Goal: Transaction & Acquisition: Purchase product/service

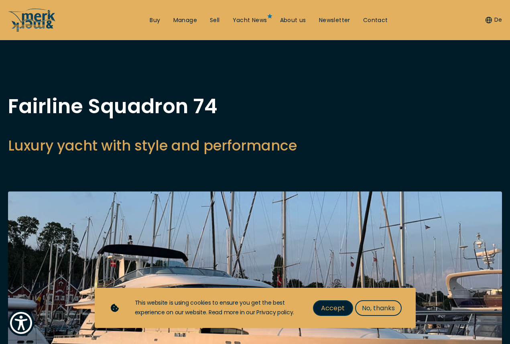
click at [335, 308] on span "Accept" at bounding box center [333, 308] width 24 height 10
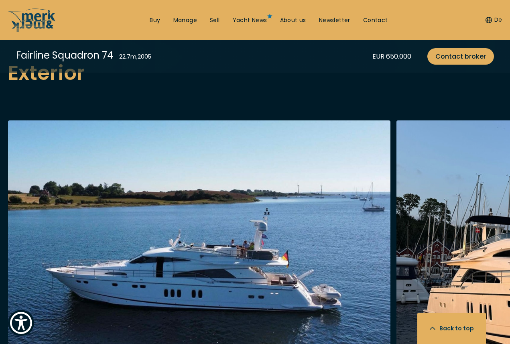
scroll to position [1003, 0]
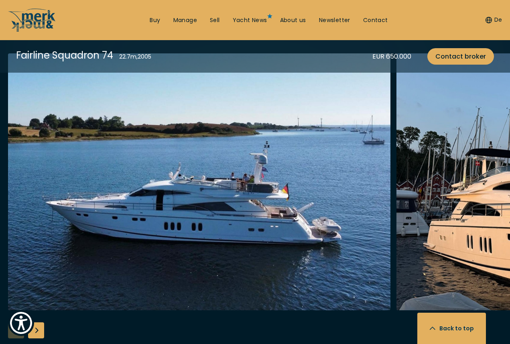
click at [38, 322] on div "Next slide" at bounding box center [36, 330] width 16 height 16
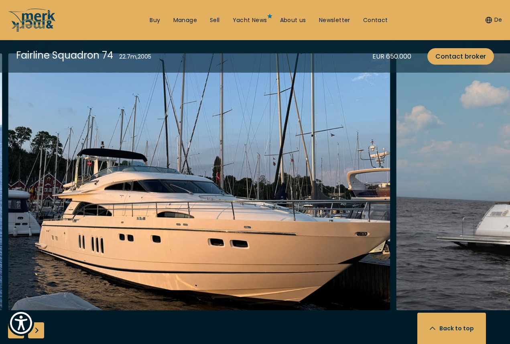
click at [38, 322] on div "Next slide" at bounding box center [36, 330] width 16 height 16
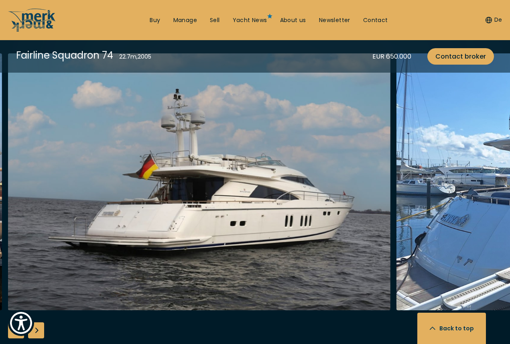
click at [38, 322] on div "Next slide" at bounding box center [36, 330] width 16 height 16
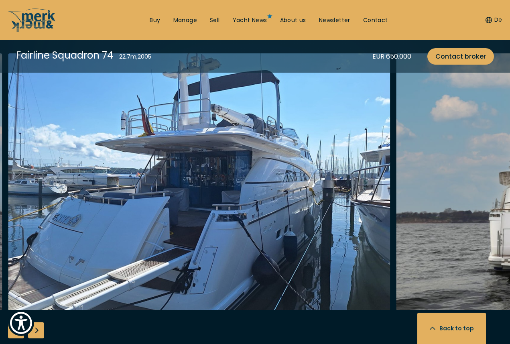
click at [37, 322] on div "Next slide" at bounding box center [36, 330] width 16 height 16
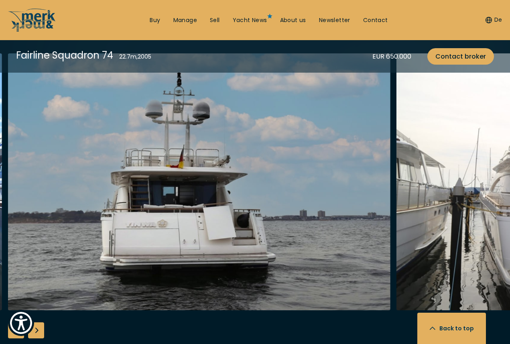
click at [39, 322] on div "Next slide" at bounding box center [36, 330] width 16 height 16
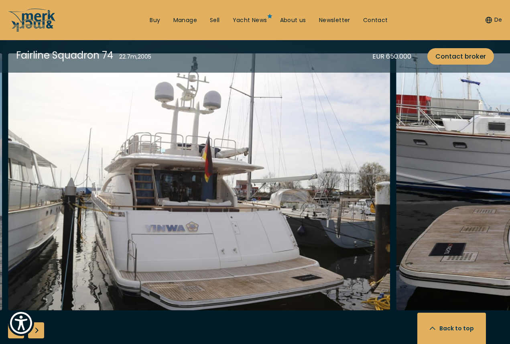
click at [39, 322] on div "Next slide" at bounding box center [36, 330] width 16 height 16
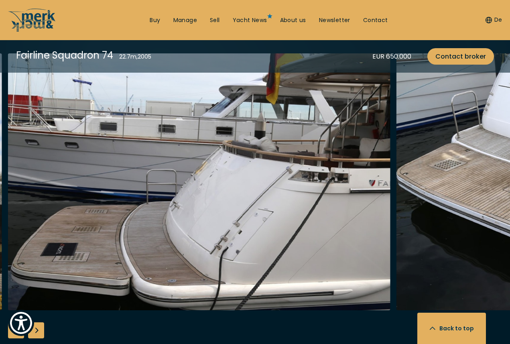
click at [37, 322] on div "Next slide" at bounding box center [36, 330] width 16 height 16
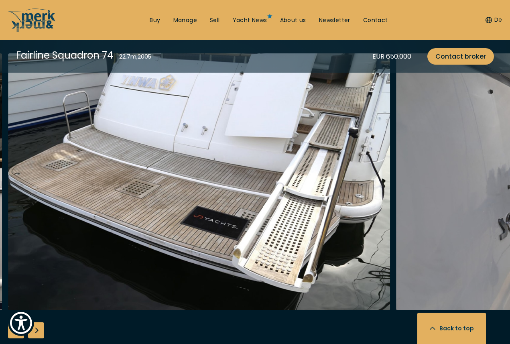
click at [39, 322] on div "Next slide" at bounding box center [36, 330] width 16 height 16
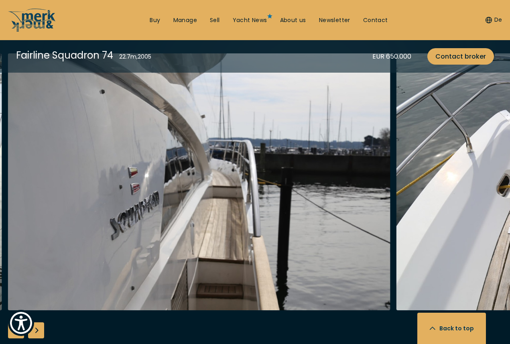
click at [39, 322] on div "Next slide" at bounding box center [36, 330] width 16 height 16
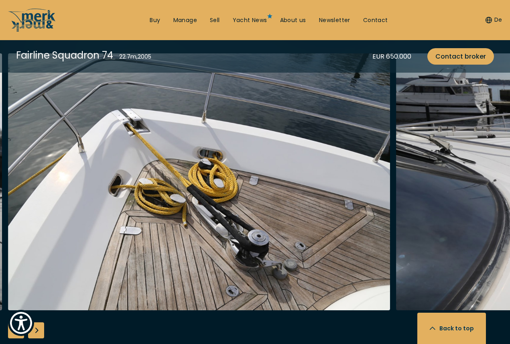
click at [39, 322] on div "Next slide" at bounding box center [36, 330] width 16 height 16
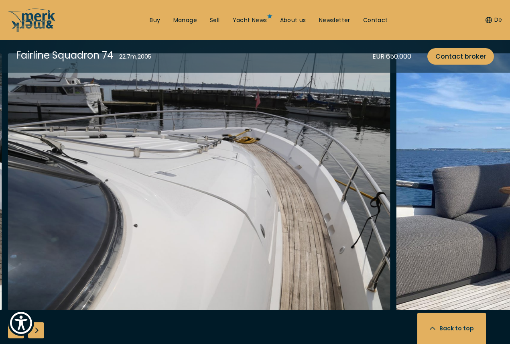
click at [39, 322] on div "Next slide" at bounding box center [36, 330] width 16 height 16
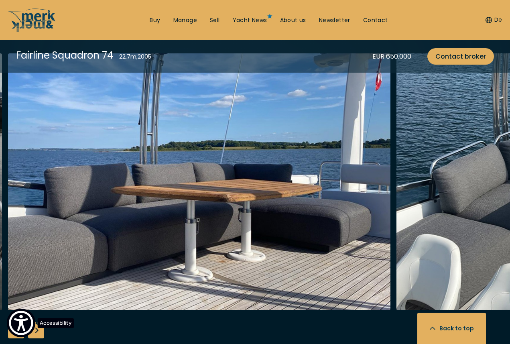
click at [10, 314] on img "Show Accessibility Preferences" at bounding box center [21, 323] width 24 height 24
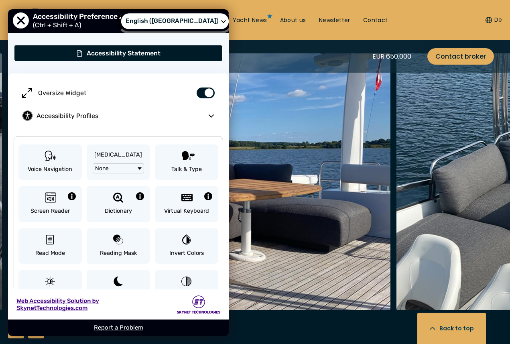
click at [221, 22] on span "Select Language" at bounding box center [223, 20] width 5 height 5
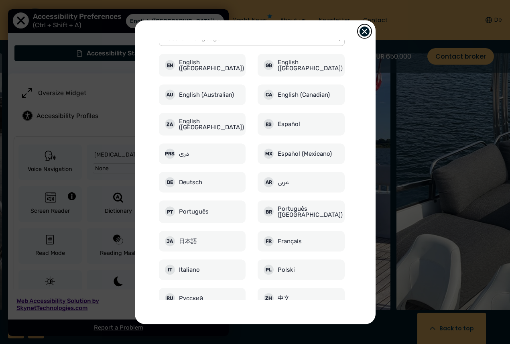
scroll to position [0, 0]
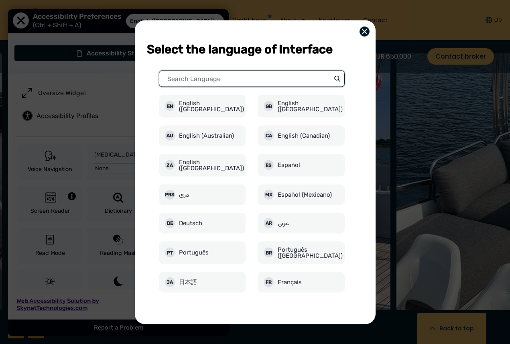
click at [247, 81] on input "Search Language" at bounding box center [252, 78] width 186 height 16
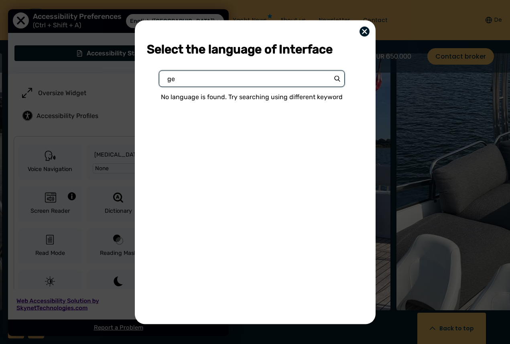
type input "g"
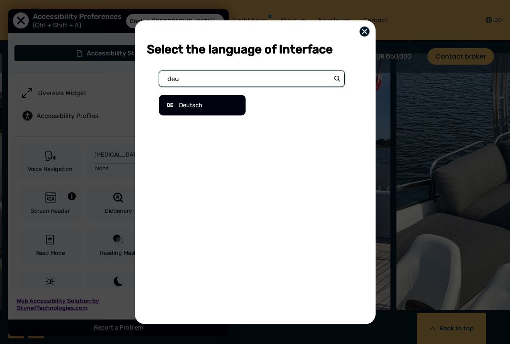
type input "deu"
click at [206, 105] on div "de Deutsch" at bounding box center [202, 105] width 87 height 20
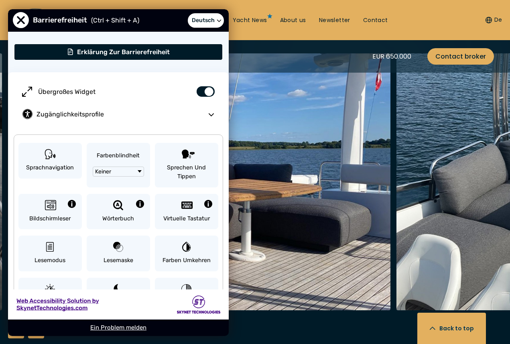
drag, startPoint x: 114, startPoint y: 16, endPoint x: 137, endPoint y: 23, distance: 23.9
click at [137, 23] on div "Barrierefreiheit (Ctrl + Shift + A) de Deutsch" at bounding box center [118, 20] width 221 height 22
click at [23, 18] on span "Schließen Sie das Menü 'Eingabehilfen'." at bounding box center [21, 21] width 18 height 18
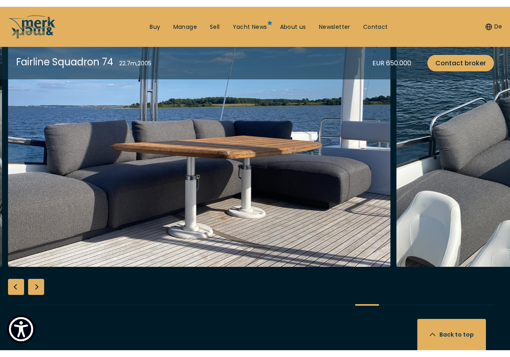
scroll to position [1003, 0]
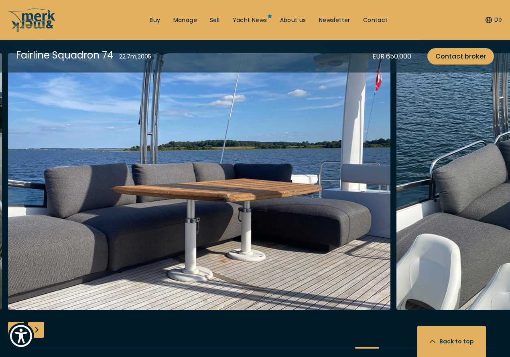
click at [37, 322] on div "Next slide" at bounding box center [36, 330] width 16 height 16
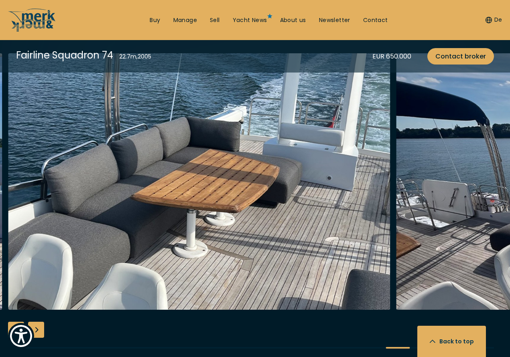
click at [37, 322] on div "Next slide" at bounding box center [36, 330] width 16 height 16
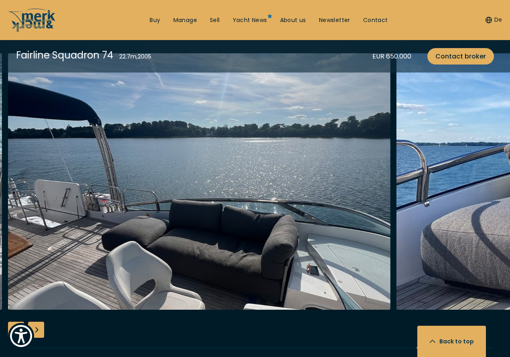
click at [39, 322] on div "Next slide" at bounding box center [36, 330] width 16 height 16
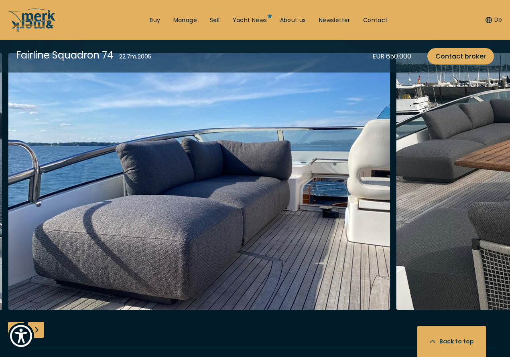
click at [36, 322] on div "Next slide" at bounding box center [36, 330] width 16 height 16
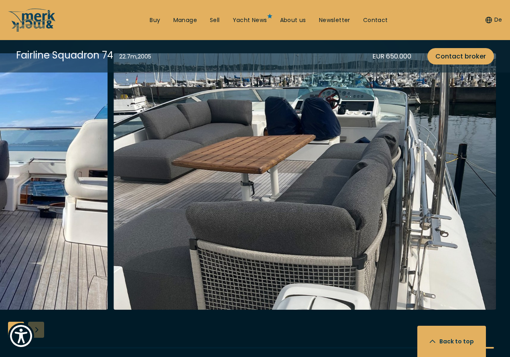
click at [36, 317] on div at bounding box center [255, 207] width 510 height 309
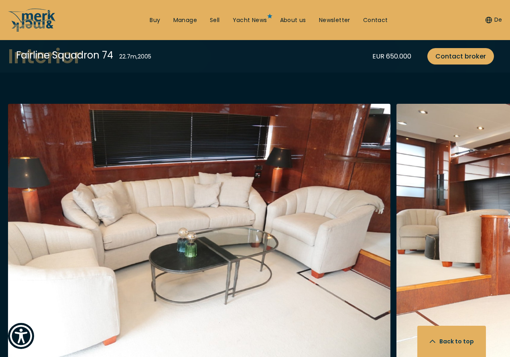
scroll to position [1471, 0]
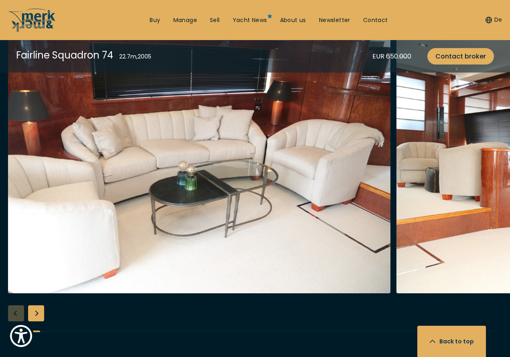
click at [36, 306] on div "Next slide" at bounding box center [36, 314] width 16 height 16
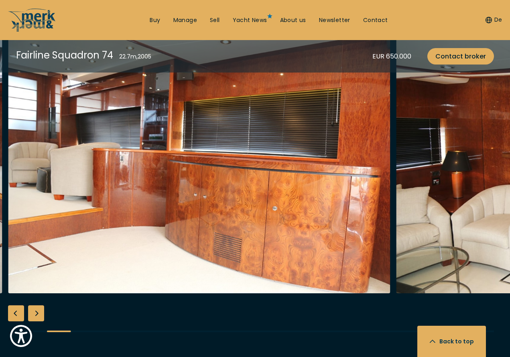
click at [15, 306] on div "Previous slide" at bounding box center [16, 314] width 16 height 16
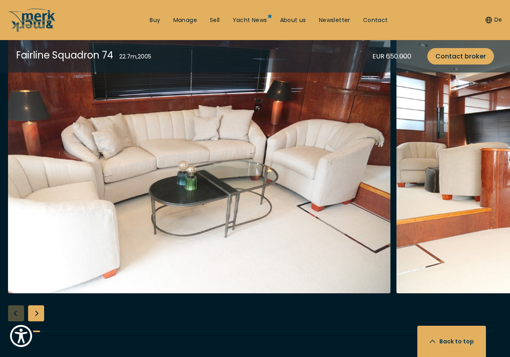
click at [41, 306] on div "Next slide" at bounding box center [36, 314] width 16 height 16
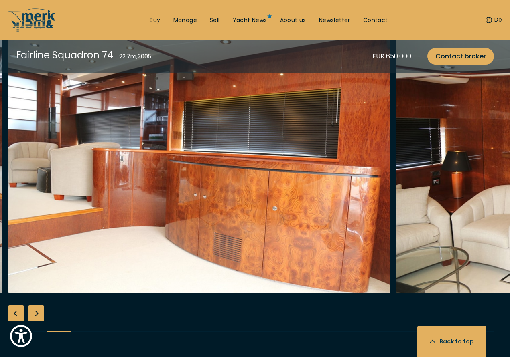
click at [41, 306] on div "Next slide" at bounding box center [36, 314] width 16 height 16
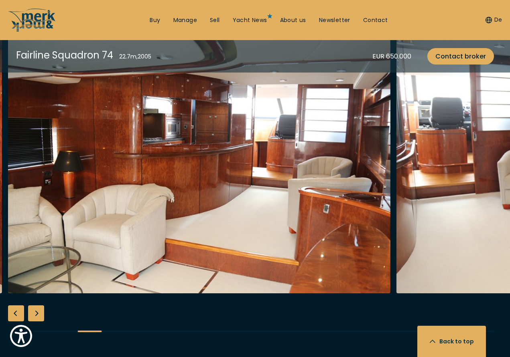
click at [17, 306] on div "Previous slide" at bounding box center [16, 314] width 16 height 16
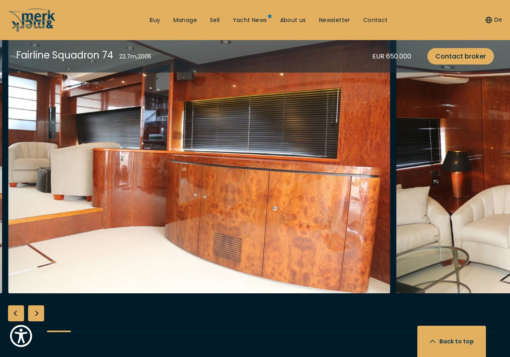
click at [17, 306] on div "Previous slide" at bounding box center [16, 314] width 16 height 16
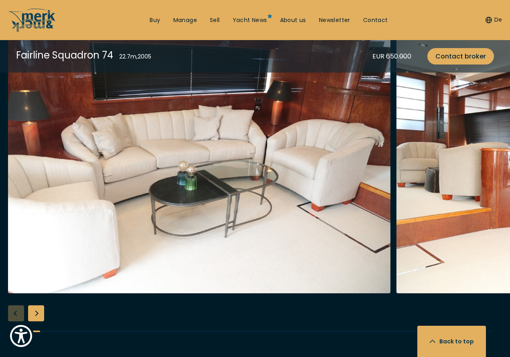
click at [34, 306] on div "Next slide" at bounding box center [36, 314] width 16 height 16
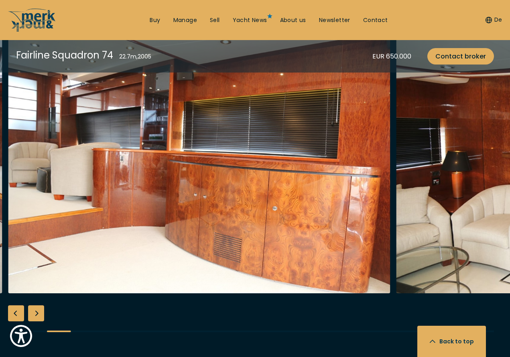
click at [36, 306] on div "Next slide" at bounding box center [36, 314] width 16 height 16
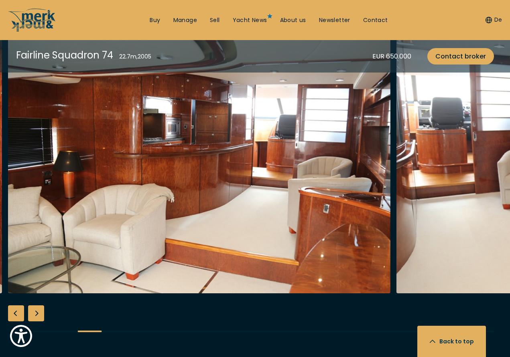
click at [37, 306] on div "Next slide" at bounding box center [36, 314] width 16 height 16
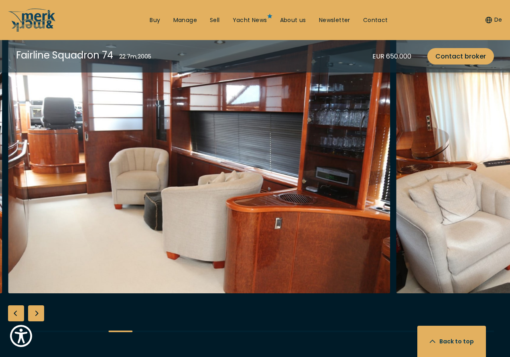
click at [37, 306] on div "Next slide" at bounding box center [36, 314] width 16 height 16
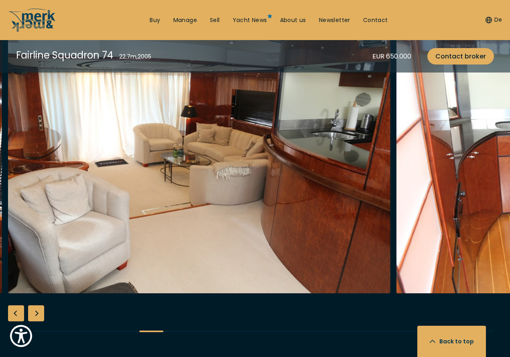
click at [35, 306] on div "Next slide" at bounding box center [36, 314] width 16 height 16
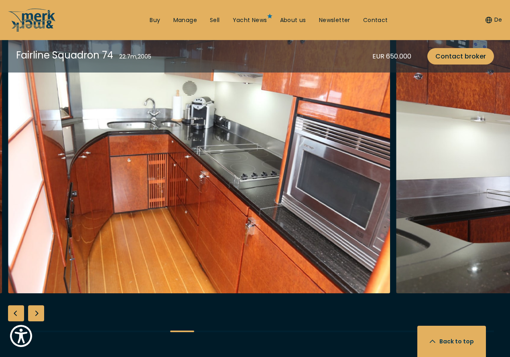
click at [37, 306] on div "Next slide" at bounding box center [36, 314] width 16 height 16
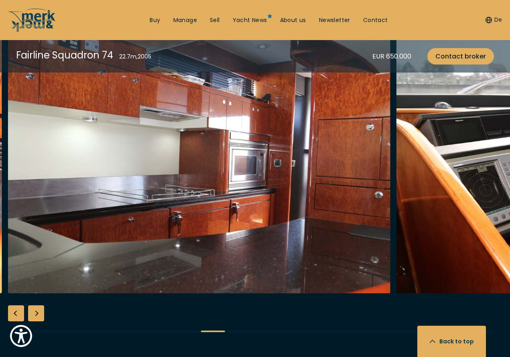
click at [34, 306] on div "Next slide" at bounding box center [36, 314] width 16 height 16
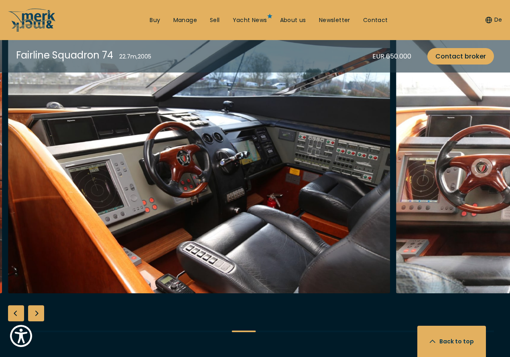
click at [35, 306] on div "Next slide" at bounding box center [36, 314] width 16 height 16
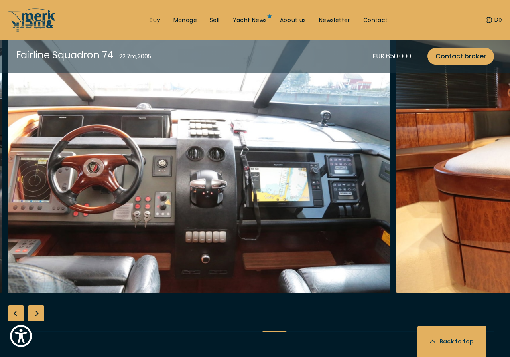
click at [224, 170] on img "Merk&Merk" at bounding box center [199, 165] width 382 height 257
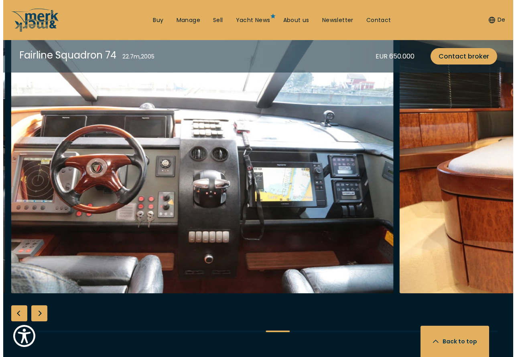
scroll to position [1474, 0]
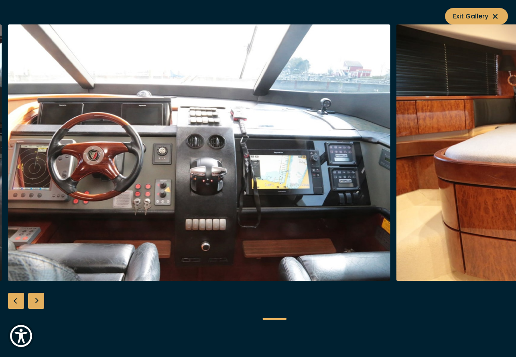
click at [37, 300] on div "Next slide" at bounding box center [36, 301] width 16 height 16
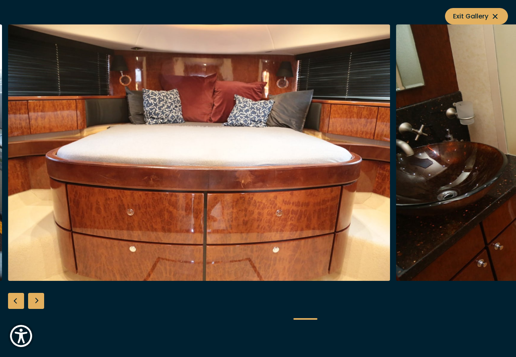
click at [12, 299] on div "Previous slide" at bounding box center [16, 301] width 16 height 16
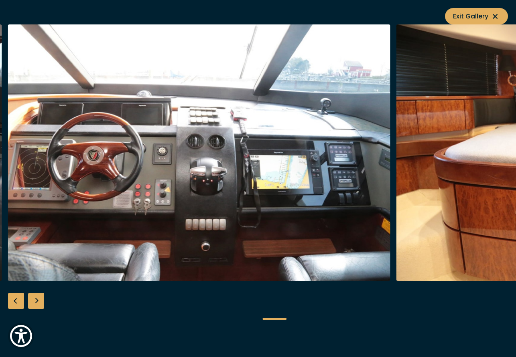
click at [35, 300] on div "Next slide" at bounding box center [36, 301] width 16 height 16
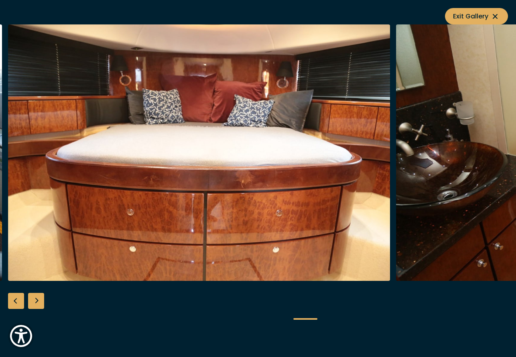
click at [35, 301] on div "Next slide" at bounding box center [36, 301] width 16 height 16
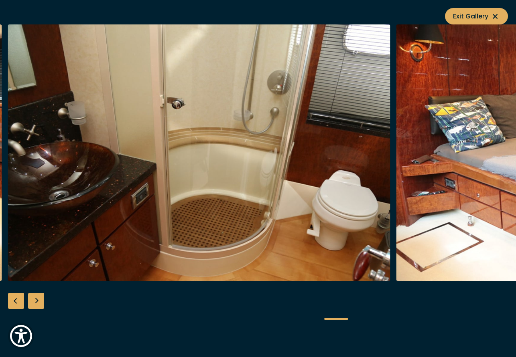
click at [34, 301] on div "Next slide" at bounding box center [36, 301] width 16 height 16
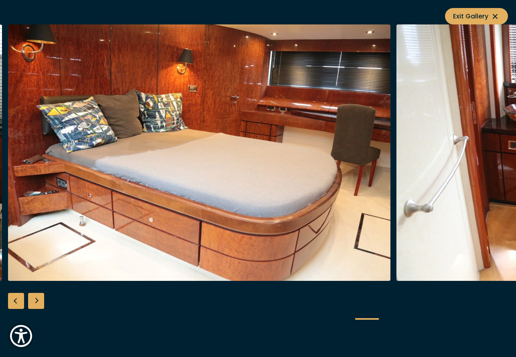
click at [34, 301] on div "Next slide" at bounding box center [36, 301] width 16 height 16
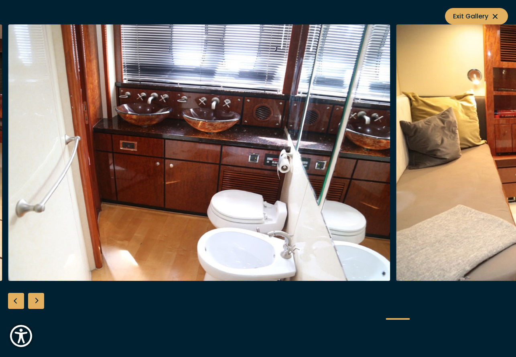
click at [39, 298] on div "Next slide" at bounding box center [36, 301] width 16 height 16
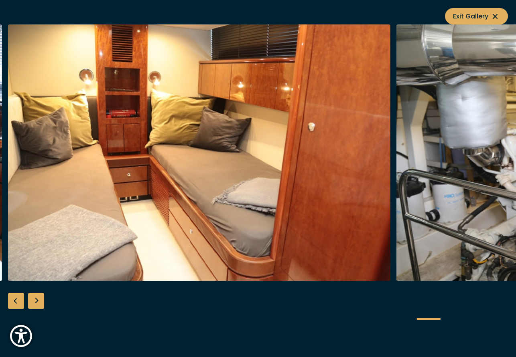
click at [36, 288] on div at bounding box center [258, 178] width 516 height 309
click at [35, 298] on div "Next slide" at bounding box center [36, 301] width 16 height 16
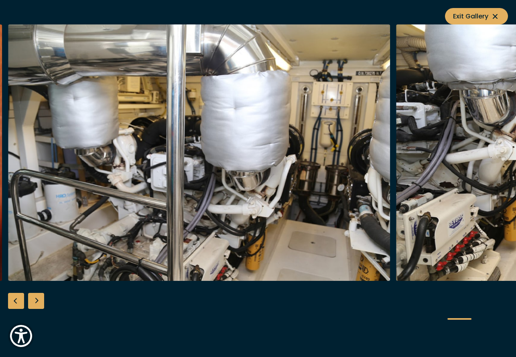
click at [37, 300] on div "Next slide" at bounding box center [36, 301] width 16 height 16
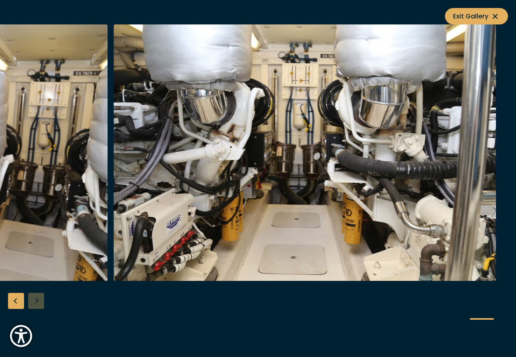
click at [37, 300] on div at bounding box center [258, 178] width 516 height 309
click at [475, 16] on span "Exit Gallery" at bounding box center [476, 16] width 47 height 10
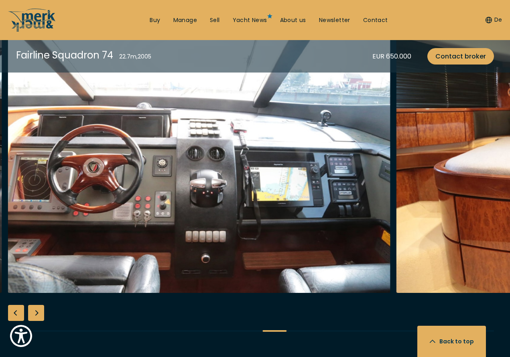
scroll to position [1471, 0]
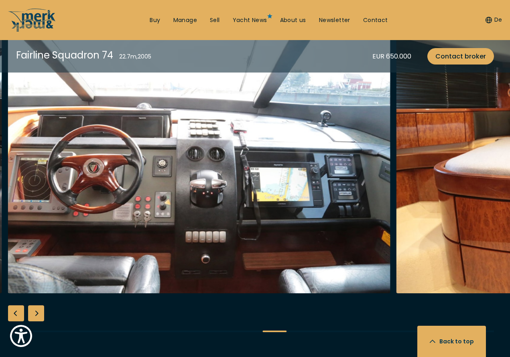
click at [16, 306] on div "Previous slide" at bounding box center [16, 314] width 16 height 16
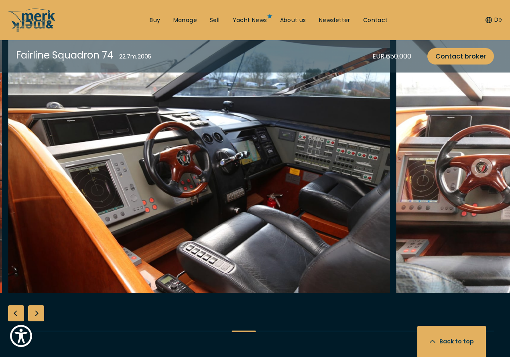
click at [19, 306] on div "Previous slide" at bounding box center [16, 314] width 16 height 16
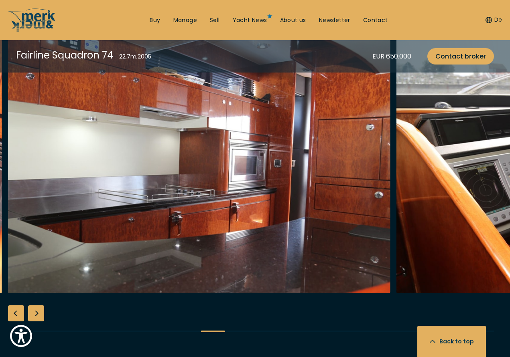
click at [19, 306] on div "Previous slide" at bounding box center [16, 314] width 16 height 16
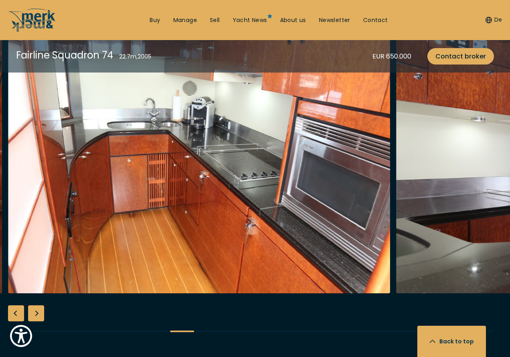
click at [19, 306] on div "Previous slide" at bounding box center [16, 314] width 16 height 16
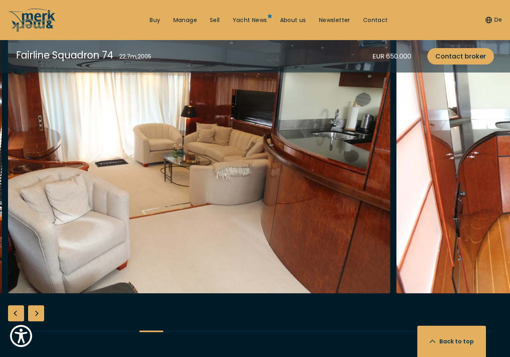
click at [19, 306] on div "Previous slide" at bounding box center [16, 314] width 16 height 16
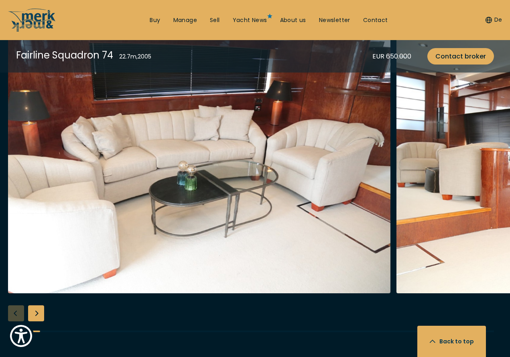
click at [23, 299] on div at bounding box center [255, 191] width 510 height 309
click at [15, 303] on div at bounding box center [255, 191] width 510 height 309
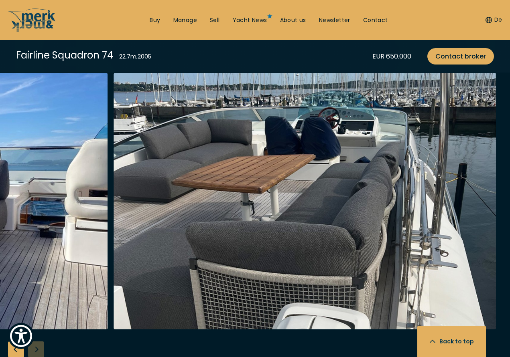
scroll to position [1003, 0]
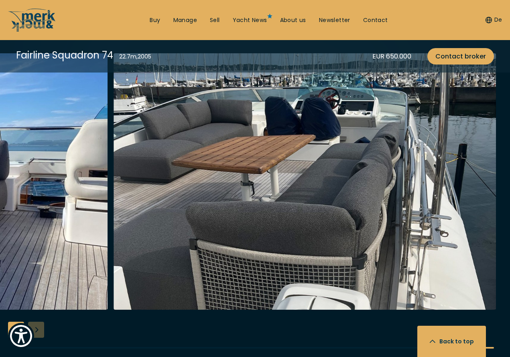
click at [15, 322] on div "Previous slide" at bounding box center [16, 330] width 16 height 16
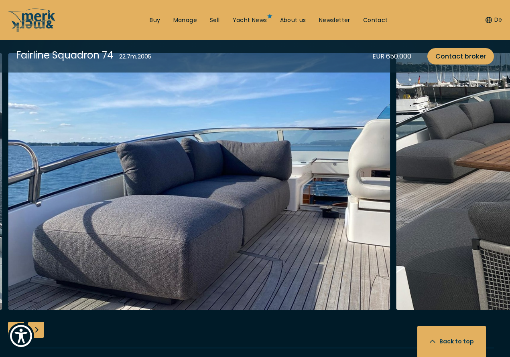
click at [15, 322] on div "Previous slide" at bounding box center [16, 330] width 16 height 16
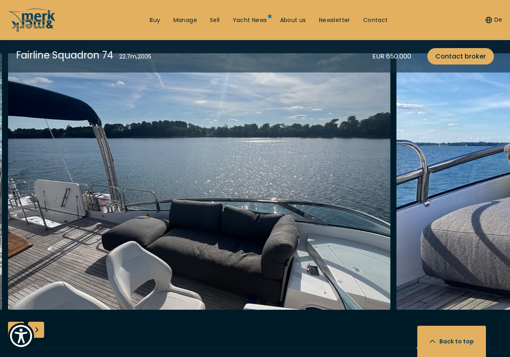
click at [15, 322] on div "Previous slide" at bounding box center [16, 330] width 16 height 16
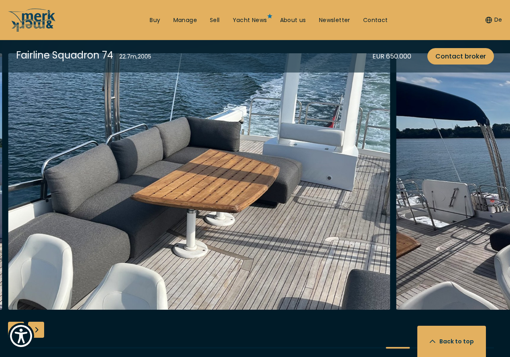
click at [15, 322] on div "Previous slide" at bounding box center [16, 330] width 16 height 16
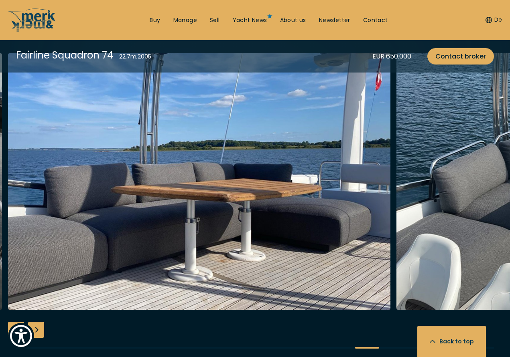
click at [14, 322] on div "Previous slide" at bounding box center [16, 330] width 16 height 16
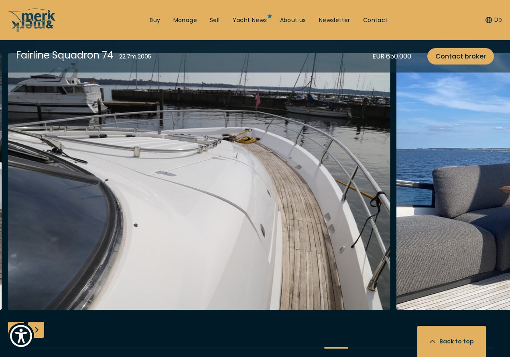
click at [14, 322] on div "Previous slide" at bounding box center [16, 330] width 16 height 16
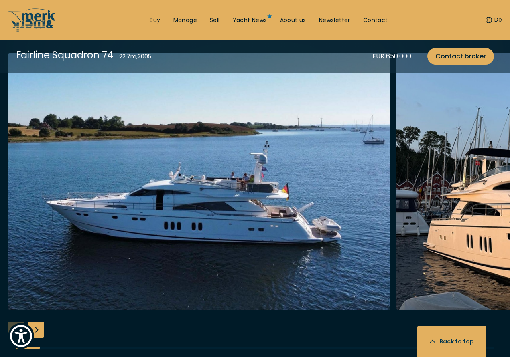
click at [14, 318] on div at bounding box center [255, 207] width 510 height 309
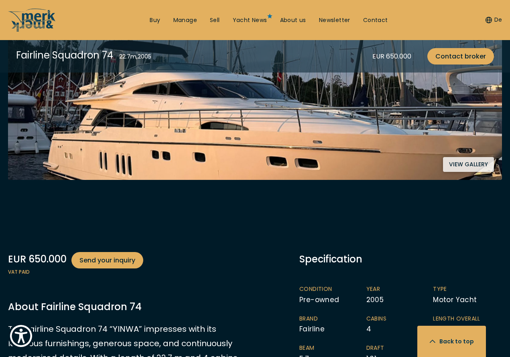
scroll to position [0, 0]
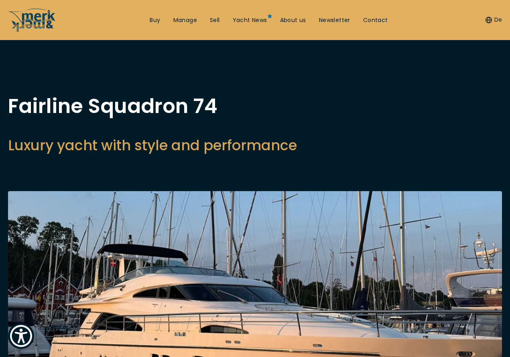
click at [193, 114] on h1 "Fairline Squadron 74" at bounding box center [152, 106] width 289 height 20
click at [150, 18] on link "Buy" at bounding box center [155, 20] width 10 height 8
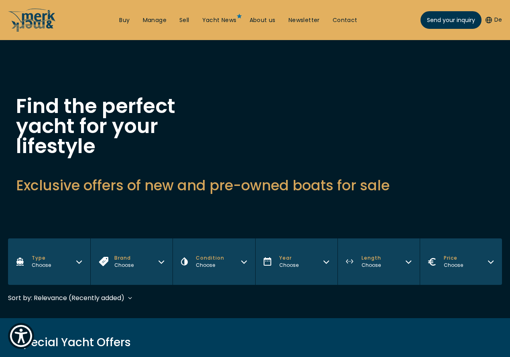
click at [82, 258] on icon "button" at bounding box center [79, 261] width 6 height 6
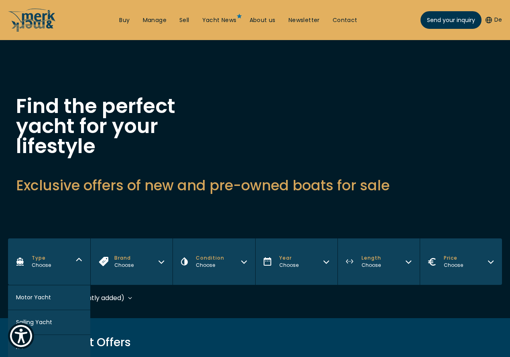
click at [51, 294] on span "Motor Yacht" at bounding box center [33, 298] width 35 height 8
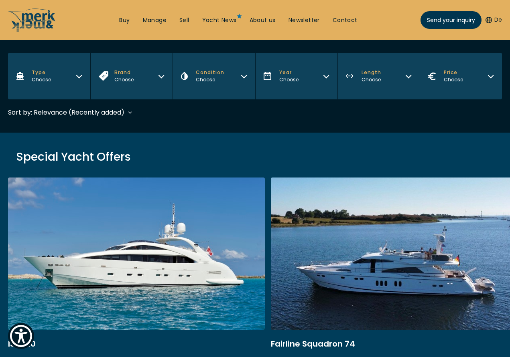
scroll to position [198, 0]
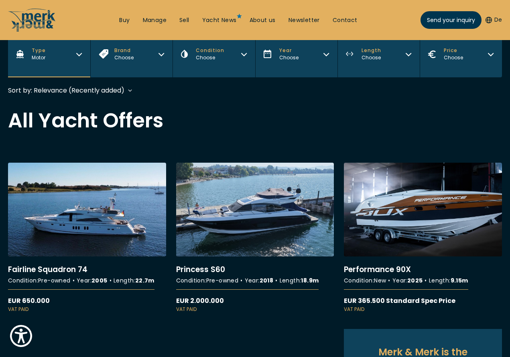
scroll to position [268, 0]
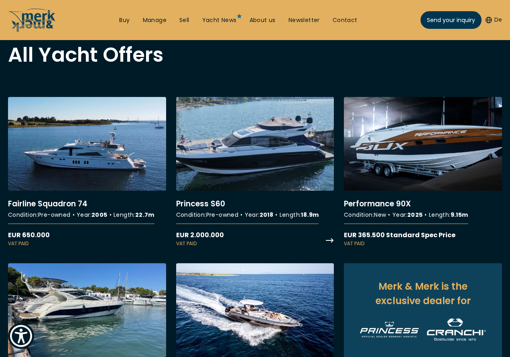
click at [242, 129] on link "More details about Princess S60" at bounding box center [255, 172] width 158 height 150
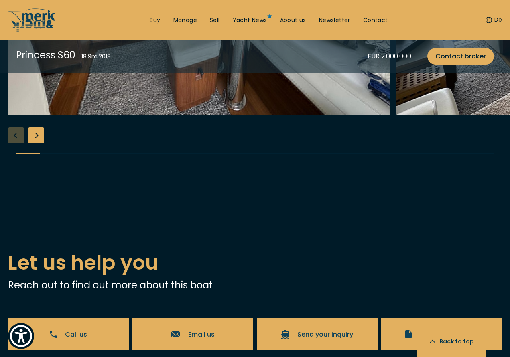
scroll to position [1404, 0]
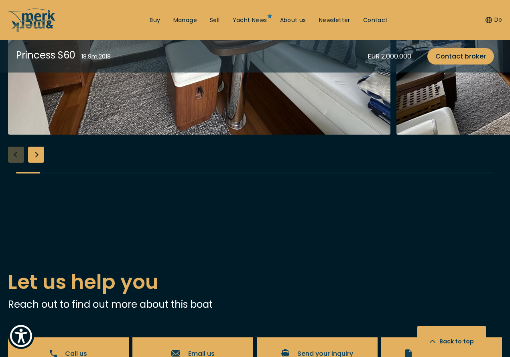
click at [39, 163] on div "Next slide" at bounding box center [36, 155] width 16 height 16
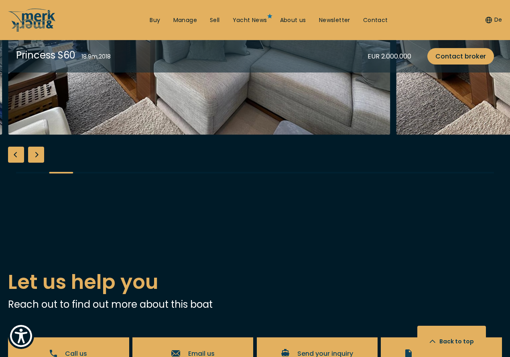
click at [38, 163] on div "Next slide" at bounding box center [36, 155] width 16 height 16
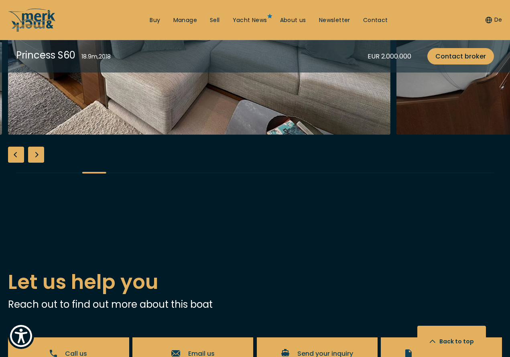
click at [37, 163] on div "Next slide" at bounding box center [36, 155] width 16 height 16
